Goal: Task Accomplishment & Management: Manage account settings

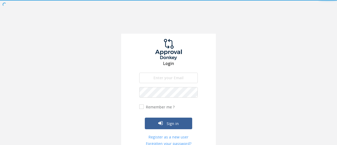
type input "[PERSON_NAME][EMAIL_ADDRESS][PERSON_NAME][DOMAIN_NAME]"
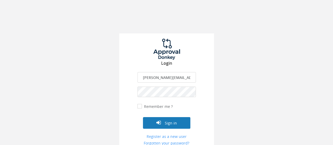
click at [165, 119] on button "Sign in" at bounding box center [166, 123] width 47 height 12
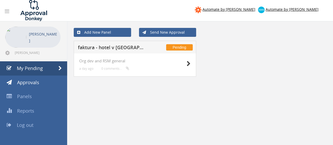
click at [135, 50] on h5 "faktura - hotel v Stockolme" at bounding box center [112, 48] width 68 height 7
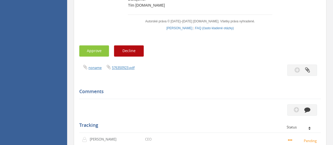
scroll to position [294, 0]
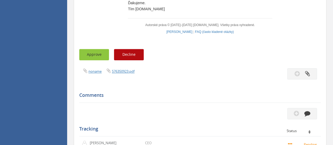
click at [97, 60] on button "Approve" at bounding box center [94, 54] width 30 height 11
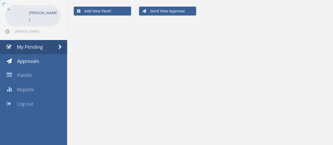
scroll to position [21, 0]
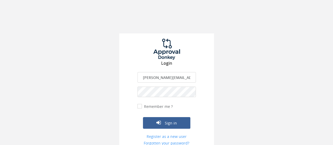
click at [163, 79] on input "[PERSON_NAME][EMAIL_ADDRESS][DOMAIN_NAME]" at bounding box center [166, 77] width 58 height 11
type input "[EMAIL_ADDRESS][DOMAIN_NAME]"
click at [176, 124] on button "Sign in" at bounding box center [166, 123] width 47 height 12
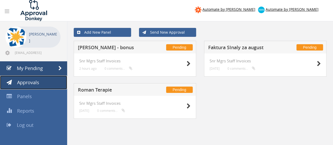
click at [32, 84] on span "Approvals" at bounding box center [28, 82] width 22 height 6
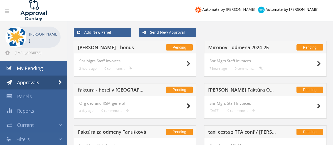
drag, startPoint x: 318, startPoint y: 30, endPoint x: 312, endPoint y: 54, distance: 24.4
click at [31, 110] on span "Reports" at bounding box center [25, 111] width 17 height 6
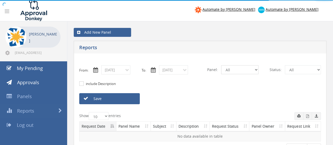
click at [247, 70] on select "All MBS RSM Events Impact Pathways Teach Network Fond Org dev and RSM general P…" at bounding box center [239, 69] width 37 height 9
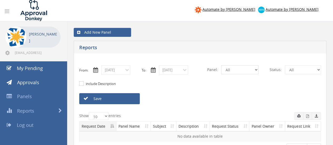
select select "number:13705"
click at [221, 65] on select "All MBS RSM Events Impact Pathways Teach Network Fond Org dev and RSM general P…" at bounding box center [239, 69] width 37 height 9
click at [126, 70] on input "[DATE]" at bounding box center [115, 69] width 29 height 9
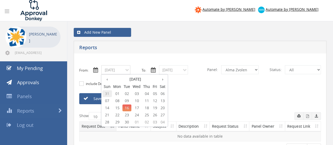
click at [108, 92] on span "31" at bounding box center [106, 93] width 9 height 7
type input "[DATE]"
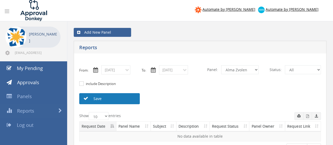
click at [101, 99] on link "Save" at bounding box center [109, 98] width 61 height 11
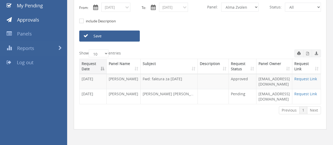
scroll to position [63, 0]
click at [24, 64] on span "Log out" at bounding box center [25, 62] width 17 height 6
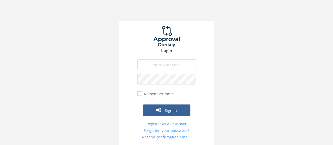
scroll to position [12, 0]
click at [160, 67] on input "[EMAIL_ADDRESS][DOMAIN_NAME]" at bounding box center [166, 65] width 58 height 11
type input "[PERSON_NAME][EMAIL_ADDRESS][DOMAIN_NAME]"
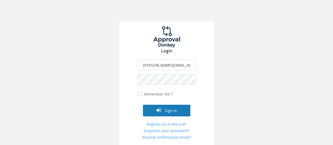
click at [172, 110] on button "Sign in" at bounding box center [166, 111] width 47 height 12
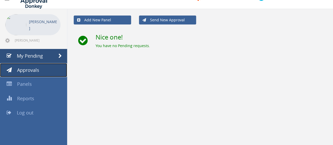
click at [33, 73] on span "Approvals" at bounding box center [28, 70] width 22 height 6
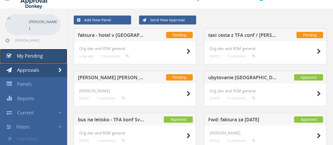
click at [34, 59] on link "My Pending" at bounding box center [33, 56] width 67 height 14
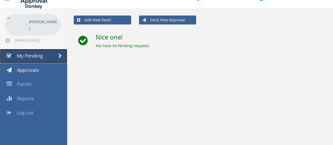
click at [34, 59] on link "My Pending" at bounding box center [33, 56] width 67 height 14
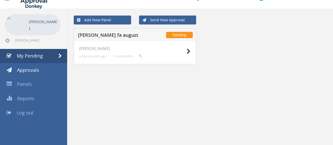
click at [97, 34] on h5 "[PERSON_NAME] fa august" at bounding box center [112, 36] width 68 height 7
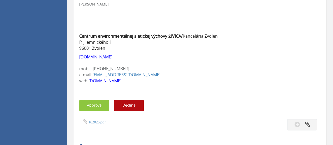
scroll to position [308, 0]
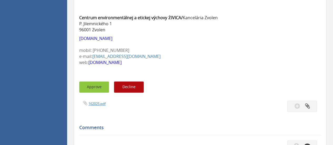
click at [97, 83] on button "Approve" at bounding box center [94, 86] width 30 height 11
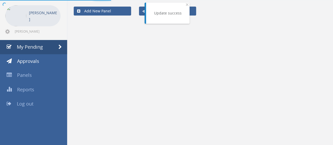
scroll to position [21, 0]
